Goal: Task Accomplishment & Management: Use online tool/utility

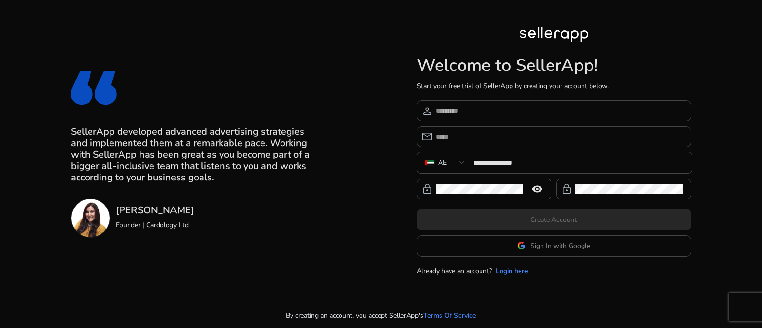
click at [552, 248] on app-google-signin "Sign In with Google" at bounding box center [553, 245] width 274 height 21
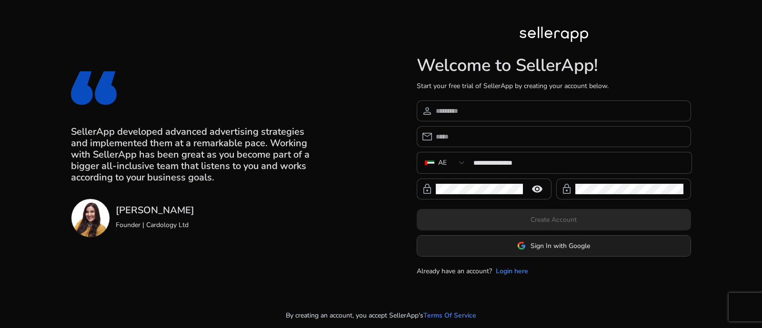
click at [538, 242] on span "Sign In with Google" at bounding box center [559, 246] width 59 height 10
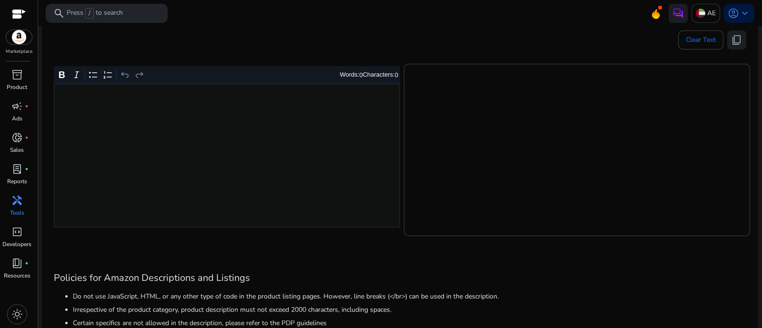
scroll to position [178, 0]
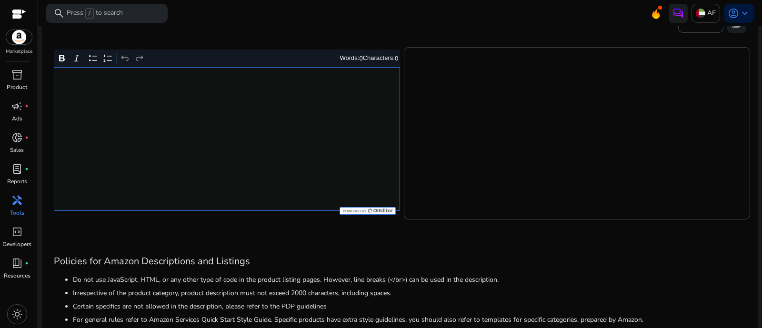
click at [269, 129] on div "Rich Text Editor. Editing area: main. Press Alt+0 for help." at bounding box center [227, 139] width 346 height 144
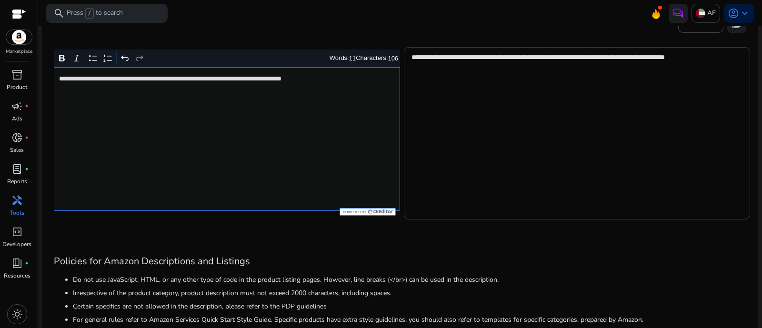
scroll to position [119, 0]
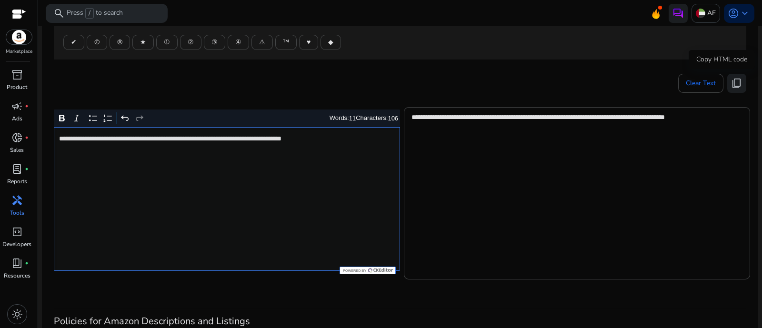
click at [736, 84] on span "content_copy" at bounding box center [736, 83] width 11 height 11
click at [286, 176] on div "**********" at bounding box center [227, 199] width 346 height 144
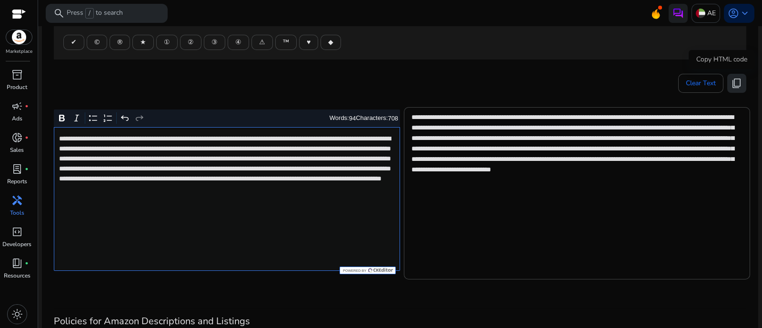
click at [738, 81] on span "content_copy" at bounding box center [736, 83] width 11 height 11
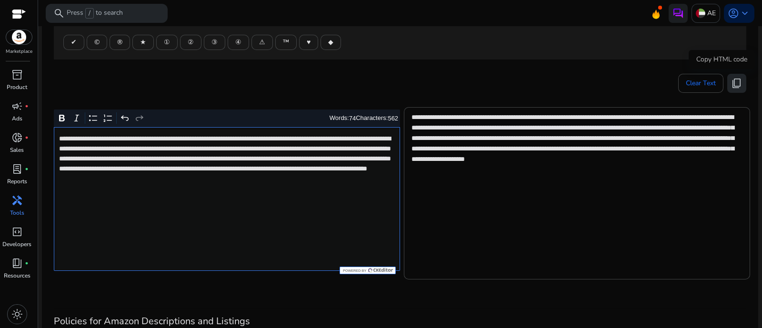
click at [731, 78] on span "content_copy" at bounding box center [736, 83] width 11 height 11
click at [733, 79] on span "content_copy" at bounding box center [736, 83] width 11 height 11
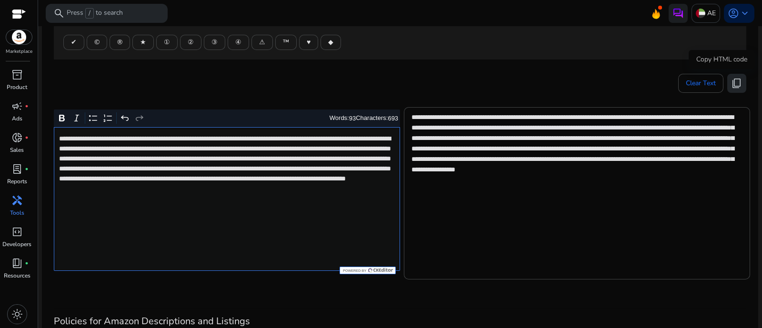
click at [731, 78] on span "content_copy" at bounding box center [736, 83] width 11 height 11
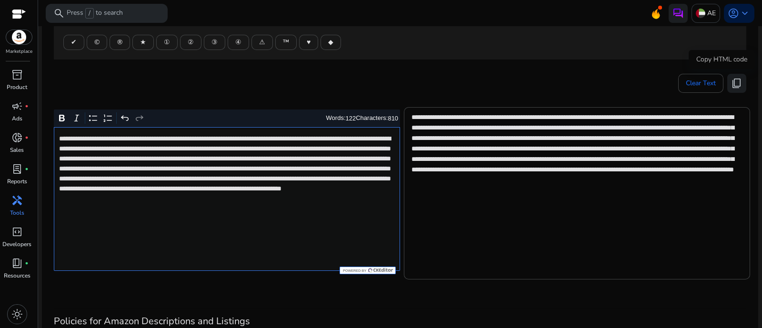
drag, startPoint x: 734, startPoint y: 84, endPoint x: 346, endPoint y: 4, distance: 397.1
click at [733, 84] on span "content_copy" at bounding box center [736, 83] width 11 height 11
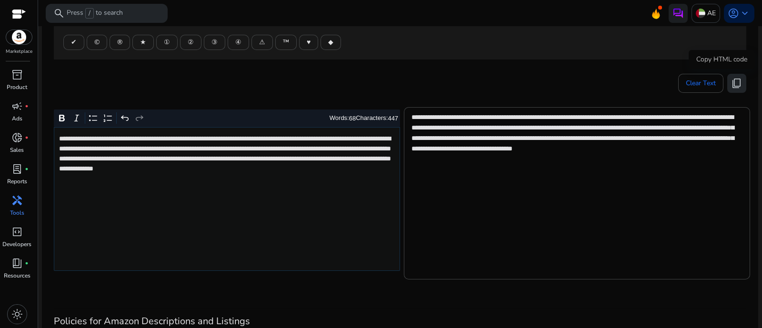
click at [738, 85] on button "content_copy" at bounding box center [736, 83] width 19 height 19
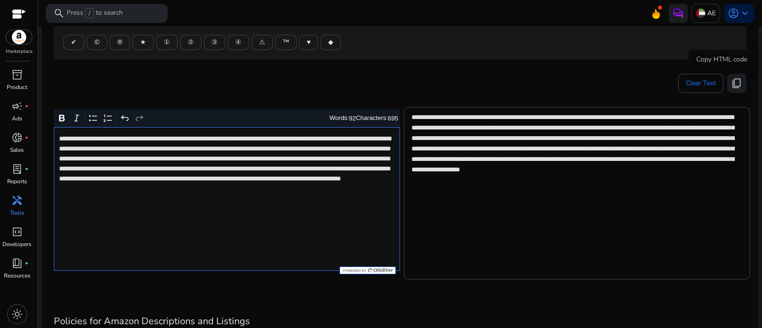
click at [733, 82] on span "content_copy" at bounding box center [736, 83] width 11 height 11
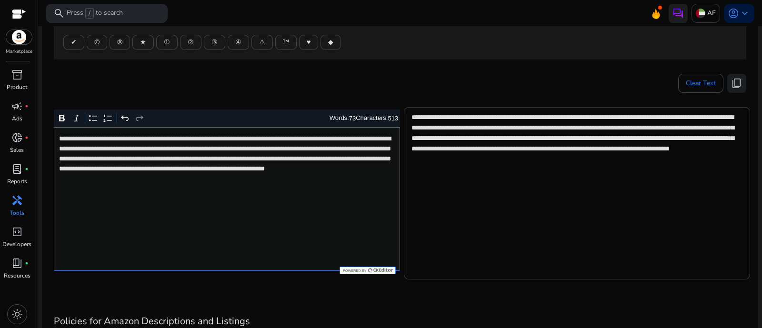
type textarea "**********"
click at [731, 84] on span "content_copy" at bounding box center [736, 83] width 11 height 11
